Goal: Find specific page/section

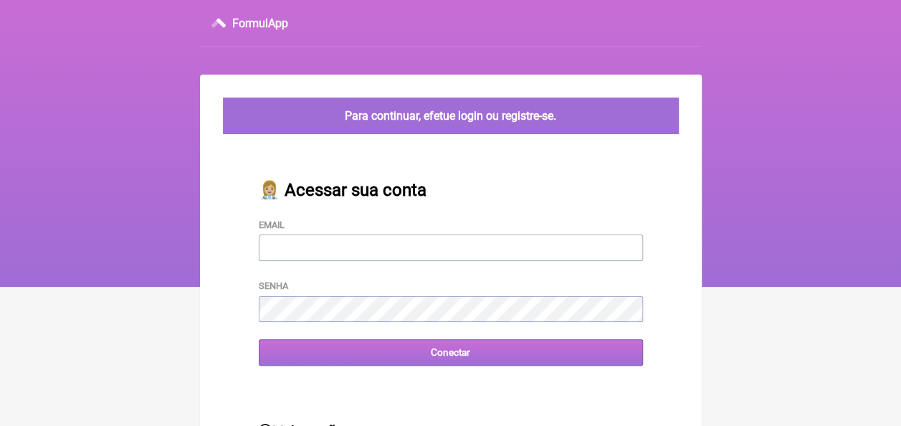
type input "[EMAIL_ADDRESS][DOMAIN_NAME]"
click at [354, 352] on input "Conectar" at bounding box center [451, 352] width 384 height 27
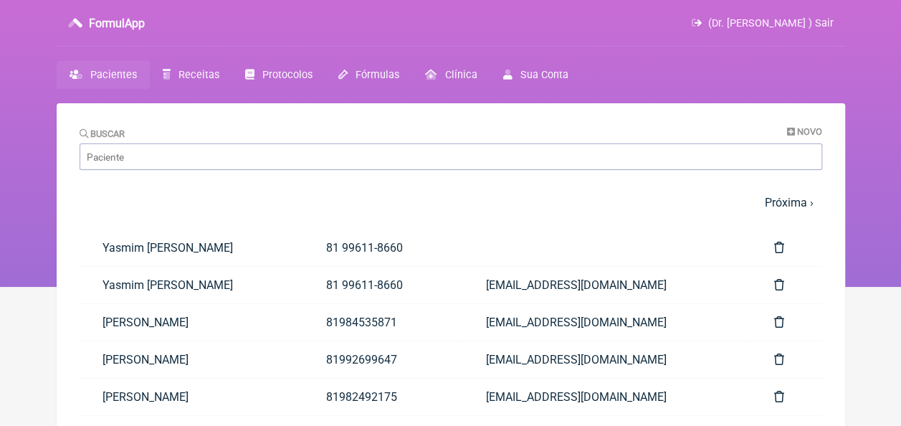
click at [124, 77] on span "Pacientes" at bounding box center [113, 75] width 47 height 12
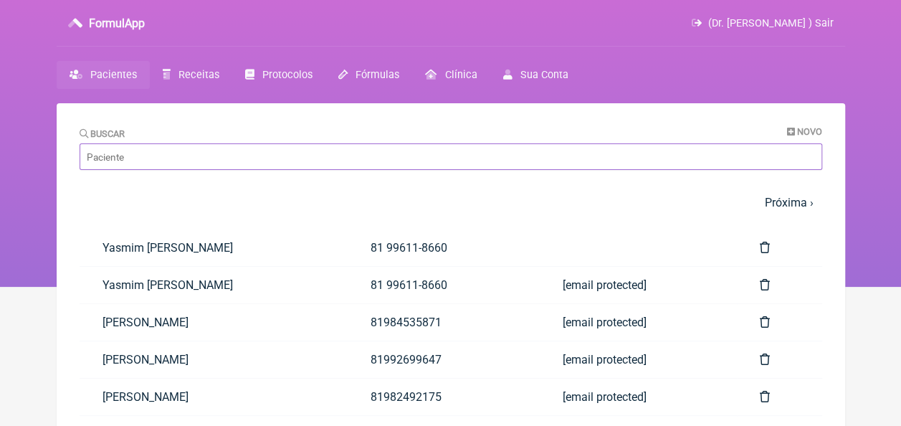
click at [221, 168] on input "Buscar" at bounding box center [451, 156] width 743 height 27
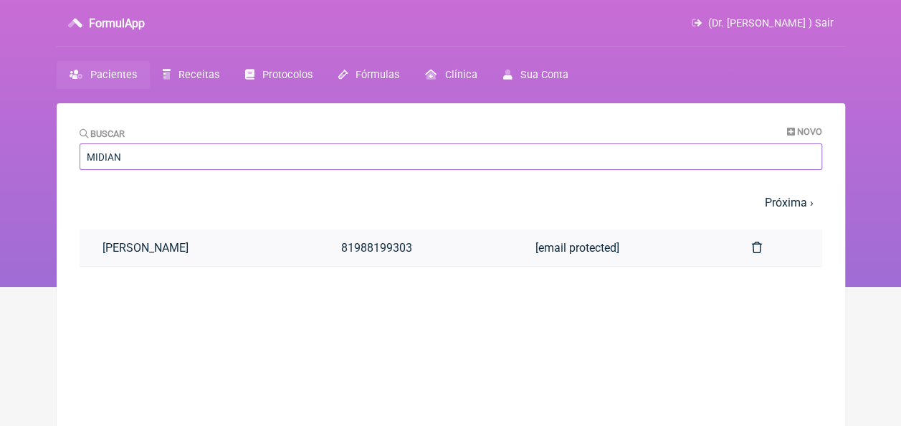
type input "MIDIAN"
click at [200, 247] on link "Midian da Silva Araujo" at bounding box center [199, 247] width 239 height 37
